Goal: Information Seeking & Learning: Learn about a topic

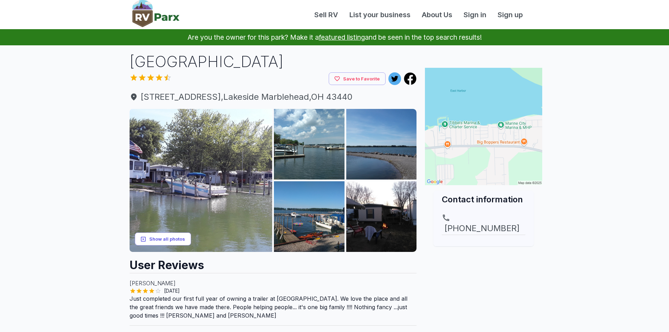
click at [179, 236] on button "Show all photos" at bounding box center [163, 238] width 56 height 13
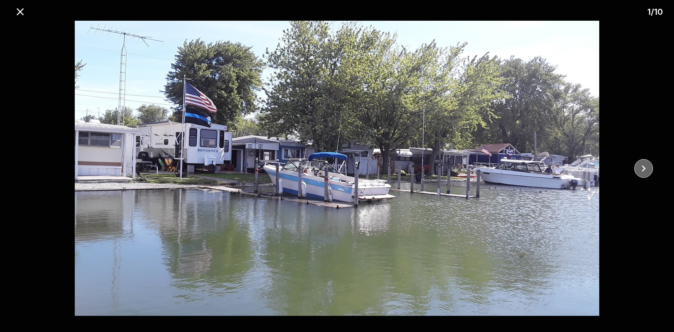
click at [640, 169] on icon "close" at bounding box center [643, 168] width 12 height 12
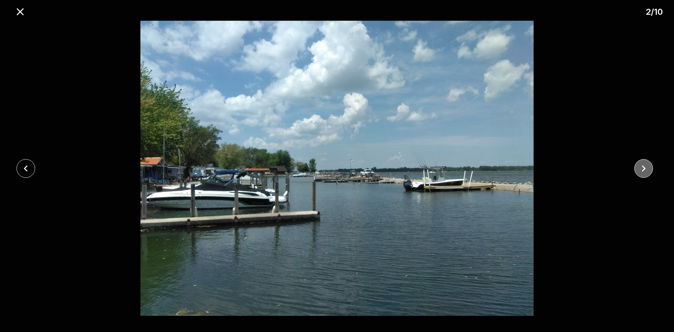
click at [640, 169] on icon "close" at bounding box center [643, 168] width 12 height 12
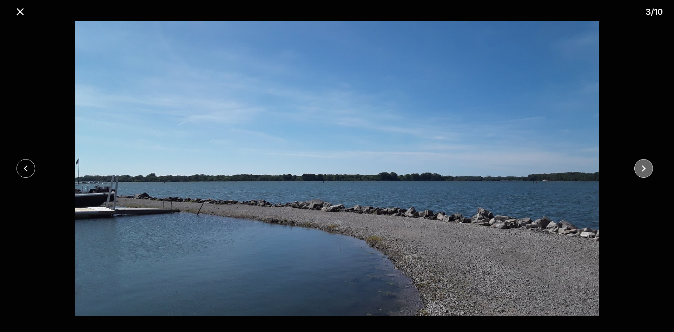
click at [640, 169] on icon "close" at bounding box center [643, 168] width 12 height 12
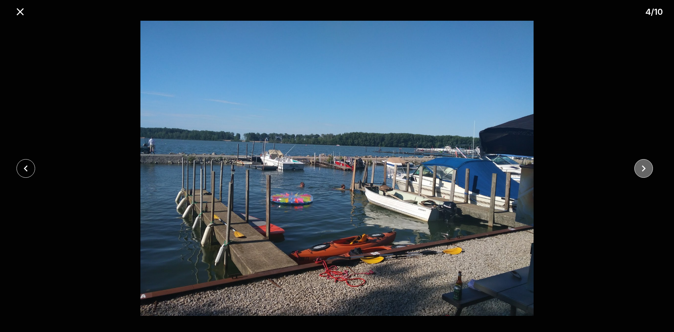
click at [640, 169] on icon "close" at bounding box center [643, 168] width 12 height 12
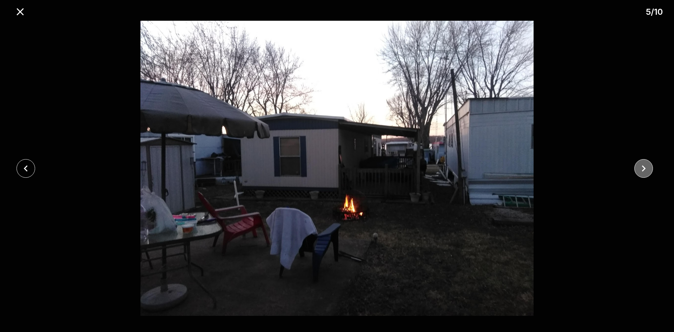
click at [640, 169] on icon "close" at bounding box center [643, 168] width 12 height 12
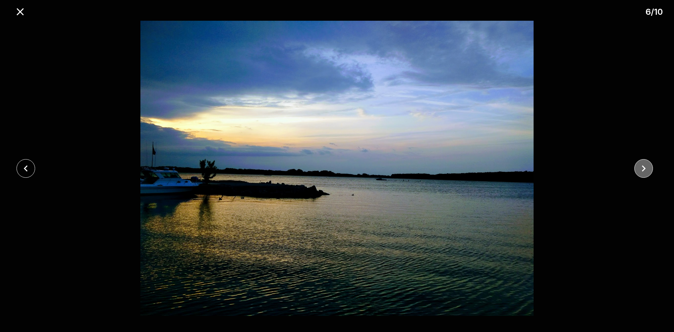
click at [640, 169] on icon "close" at bounding box center [643, 168] width 12 height 12
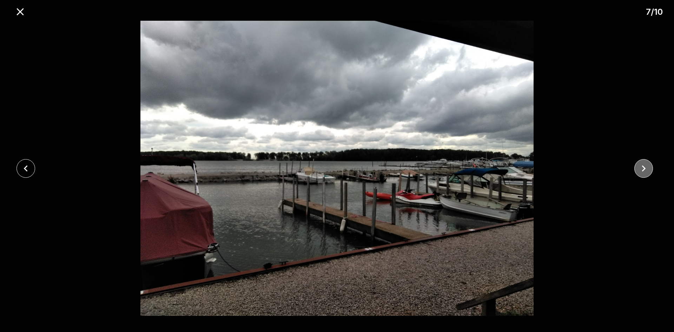
click at [640, 169] on icon "close" at bounding box center [643, 168] width 12 height 12
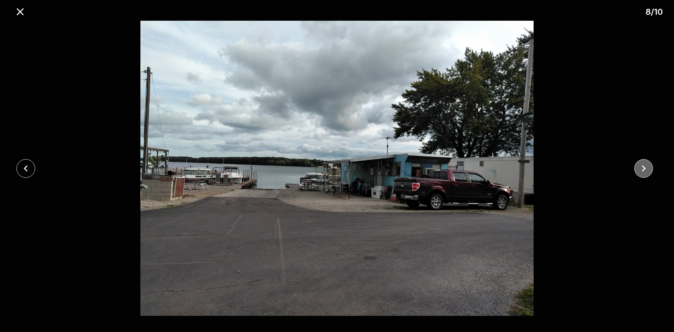
click at [640, 169] on icon "close" at bounding box center [643, 168] width 12 height 12
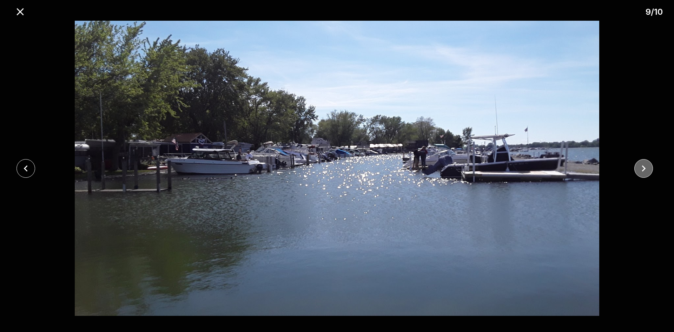
click at [640, 169] on icon "close" at bounding box center [643, 168] width 12 height 12
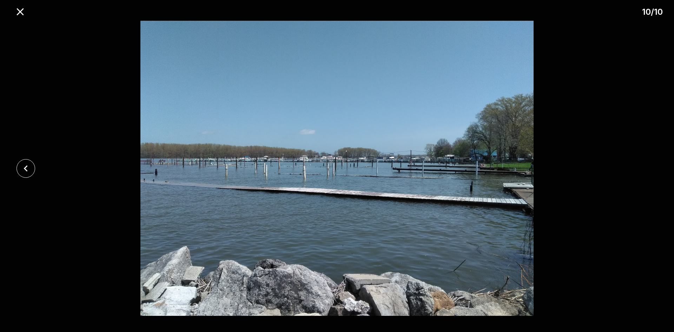
click at [640, 169] on div at bounding box center [337, 168] width 674 height 295
click at [23, 168] on icon "close" at bounding box center [26, 168] width 12 height 12
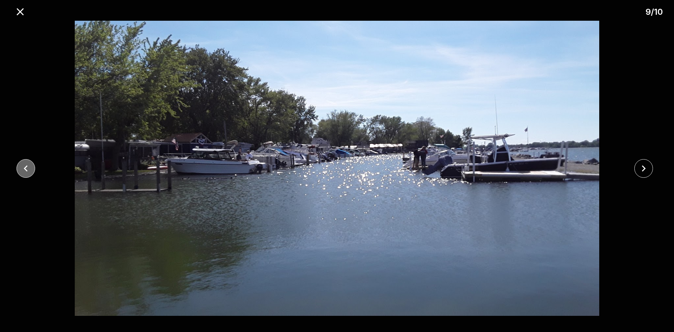
click at [23, 168] on icon "close" at bounding box center [26, 168] width 12 height 12
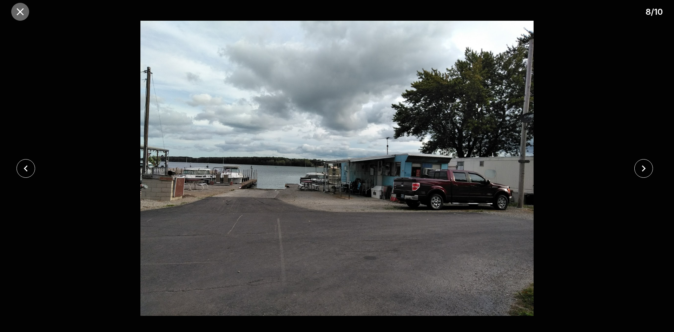
click at [17, 12] on icon "close" at bounding box center [20, 12] width 12 height 12
